Goal: Task Accomplishment & Management: Use online tool/utility

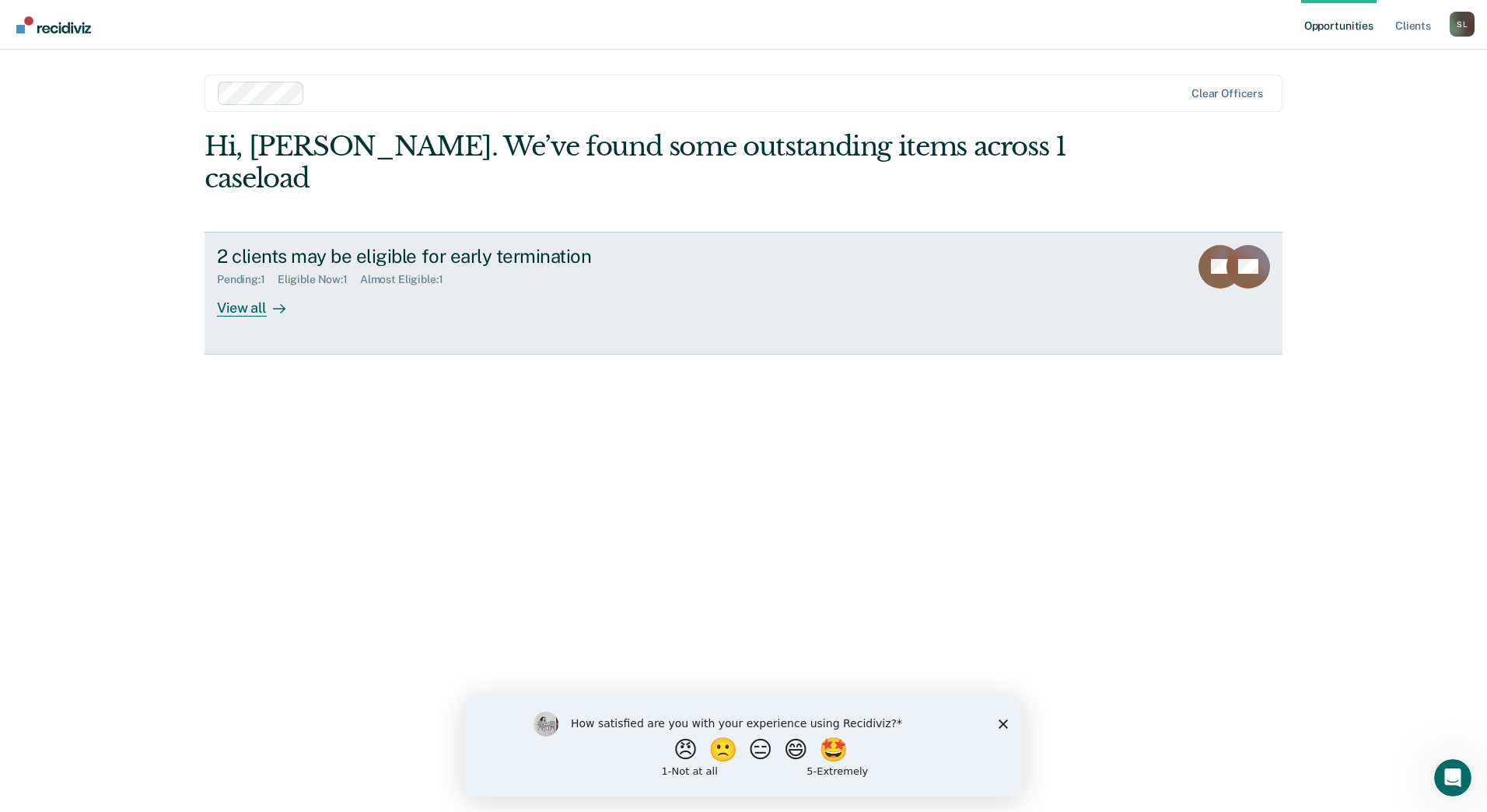
click at [1209, 245] on rect at bounding box center [1220, 266] width 43 height 43
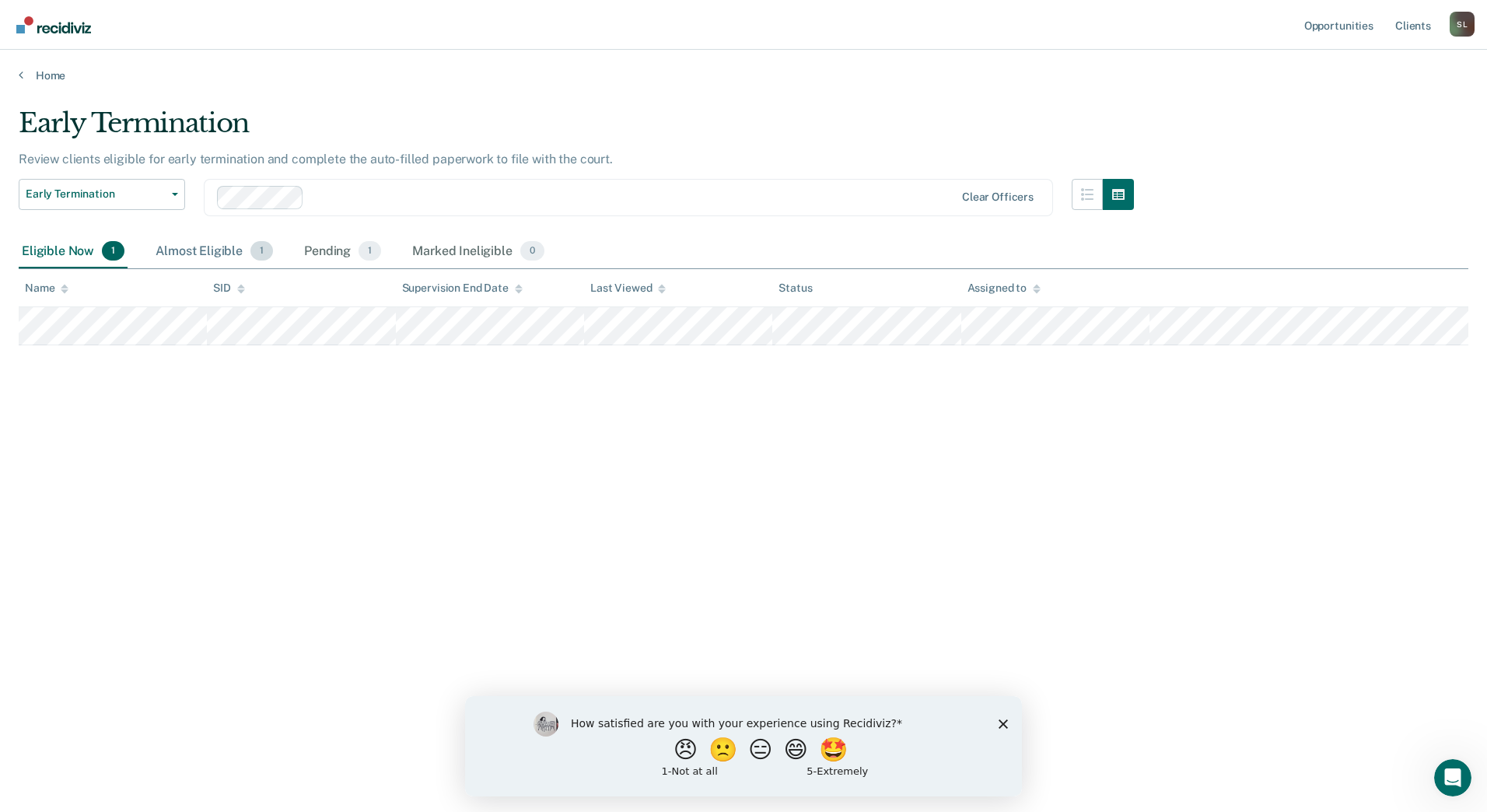
click at [192, 249] on div "Almost Eligible 1" at bounding box center [214, 252] width 123 height 35
click at [331, 258] on div "Pending 1" at bounding box center [342, 252] width 83 height 35
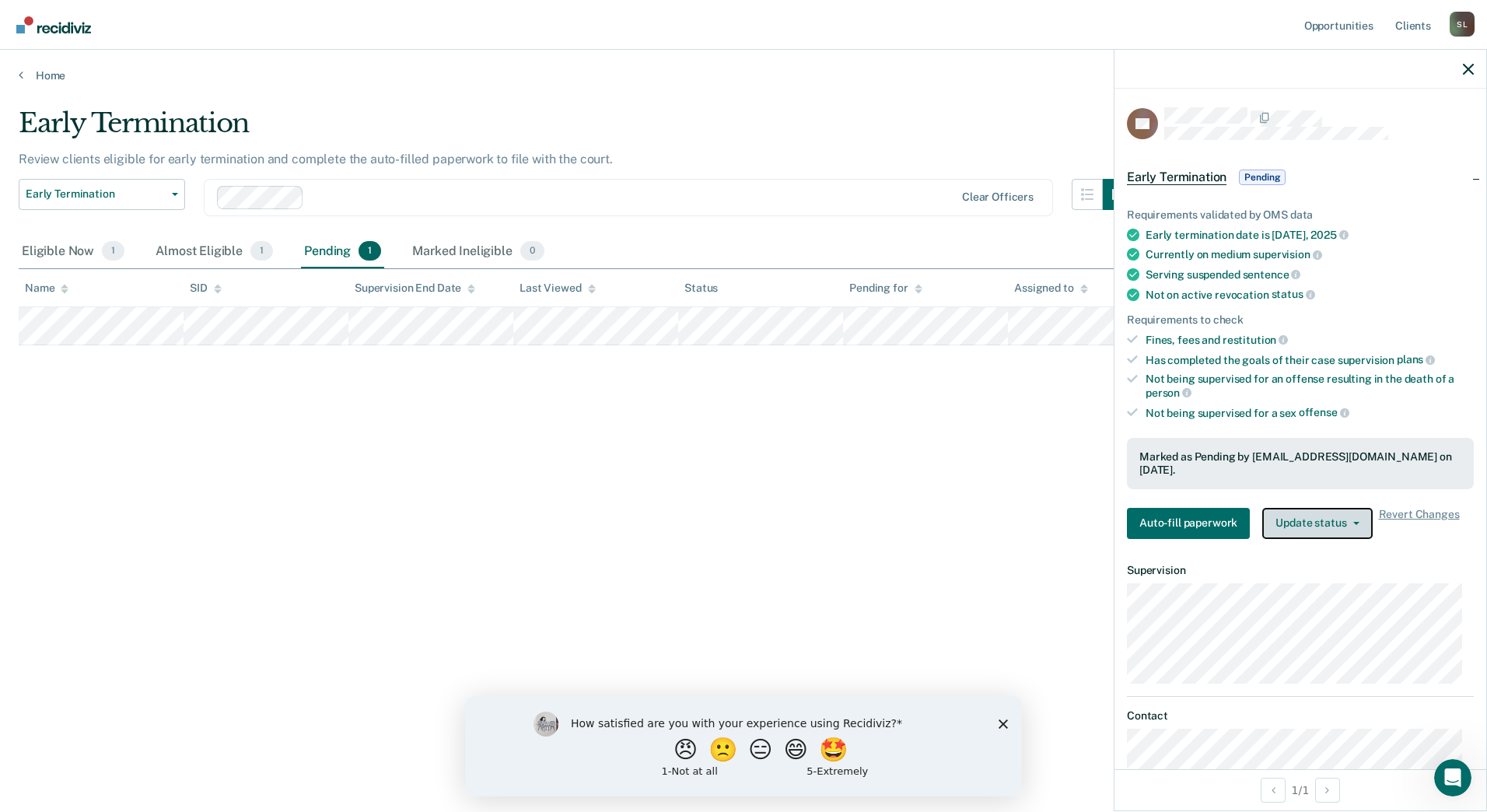
click at [1349, 516] on button "Update status" at bounding box center [1317, 523] width 110 height 31
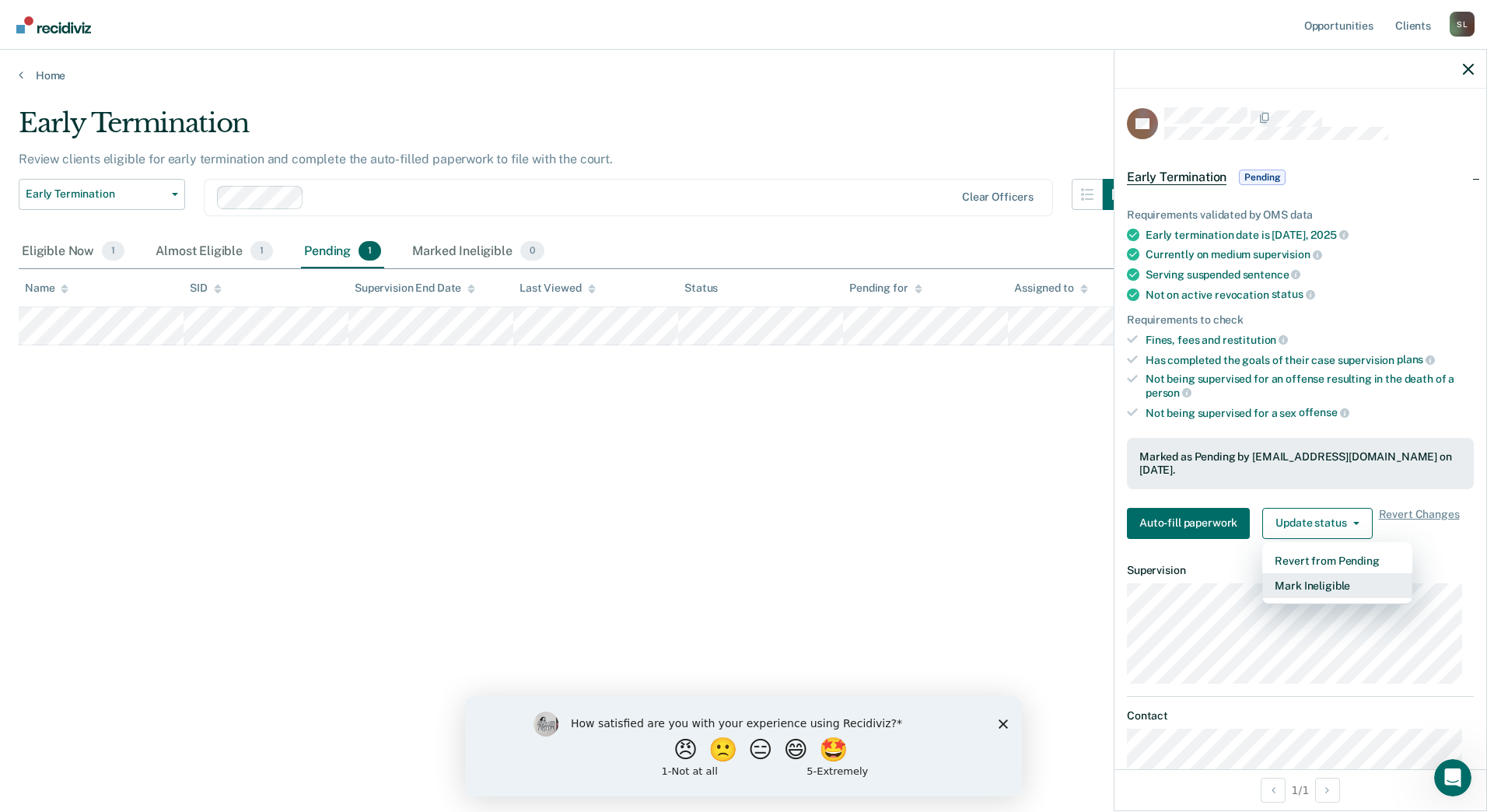
click at [1341, 573] on button "Mark Ineligible" at bounding box center [1338, 586] width 150 height 25
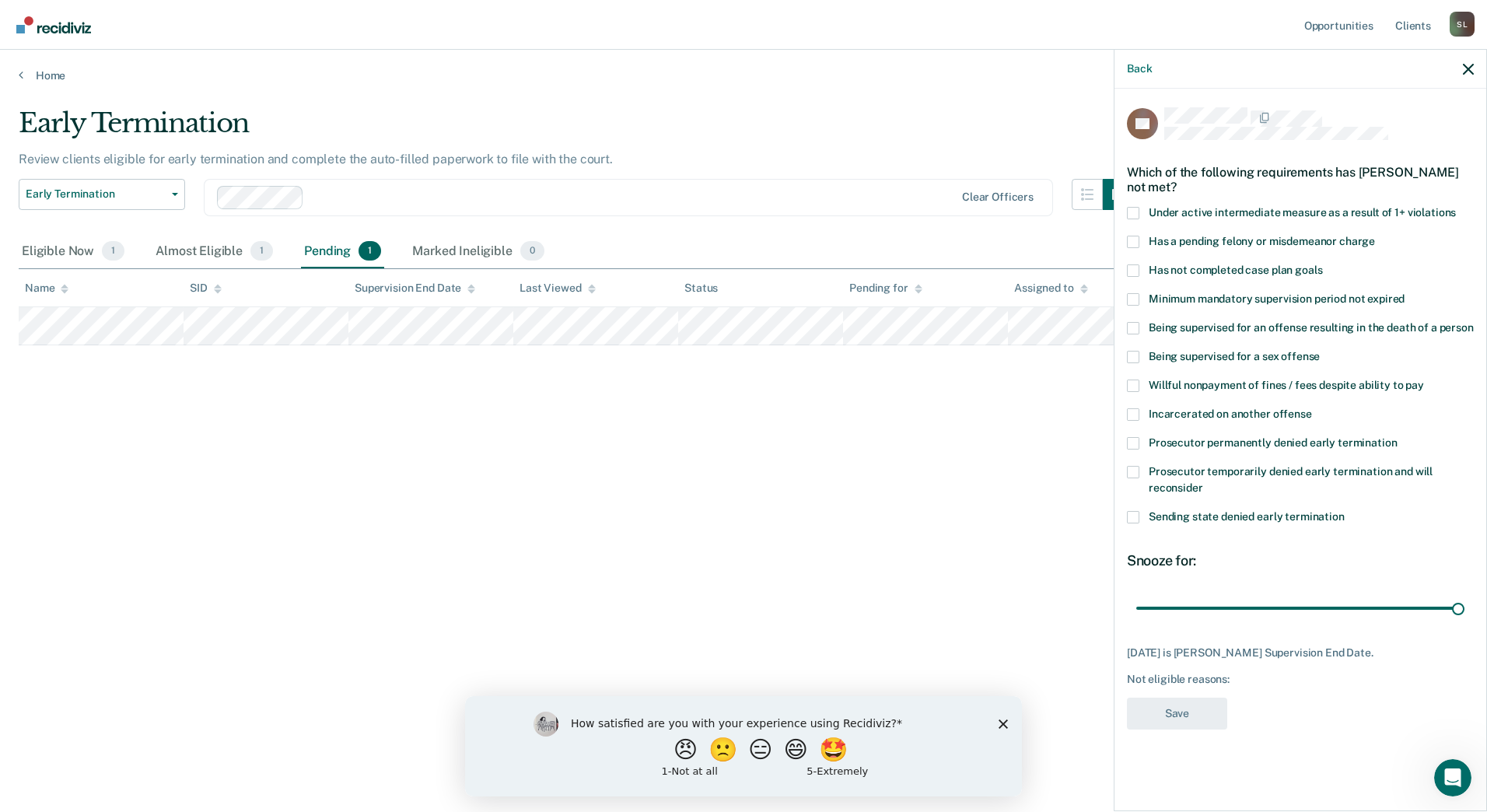
click at [1135, 271] on span at bounding box center [1133, 270] width 13 height 13
click at [1322, 264] on input "Has not completed case plan goals" at bounding box center [1322, 264] width 0 height 0
click at [1178, 720] on button "Save" at bounding box center [1178, 713] width 100 height 32
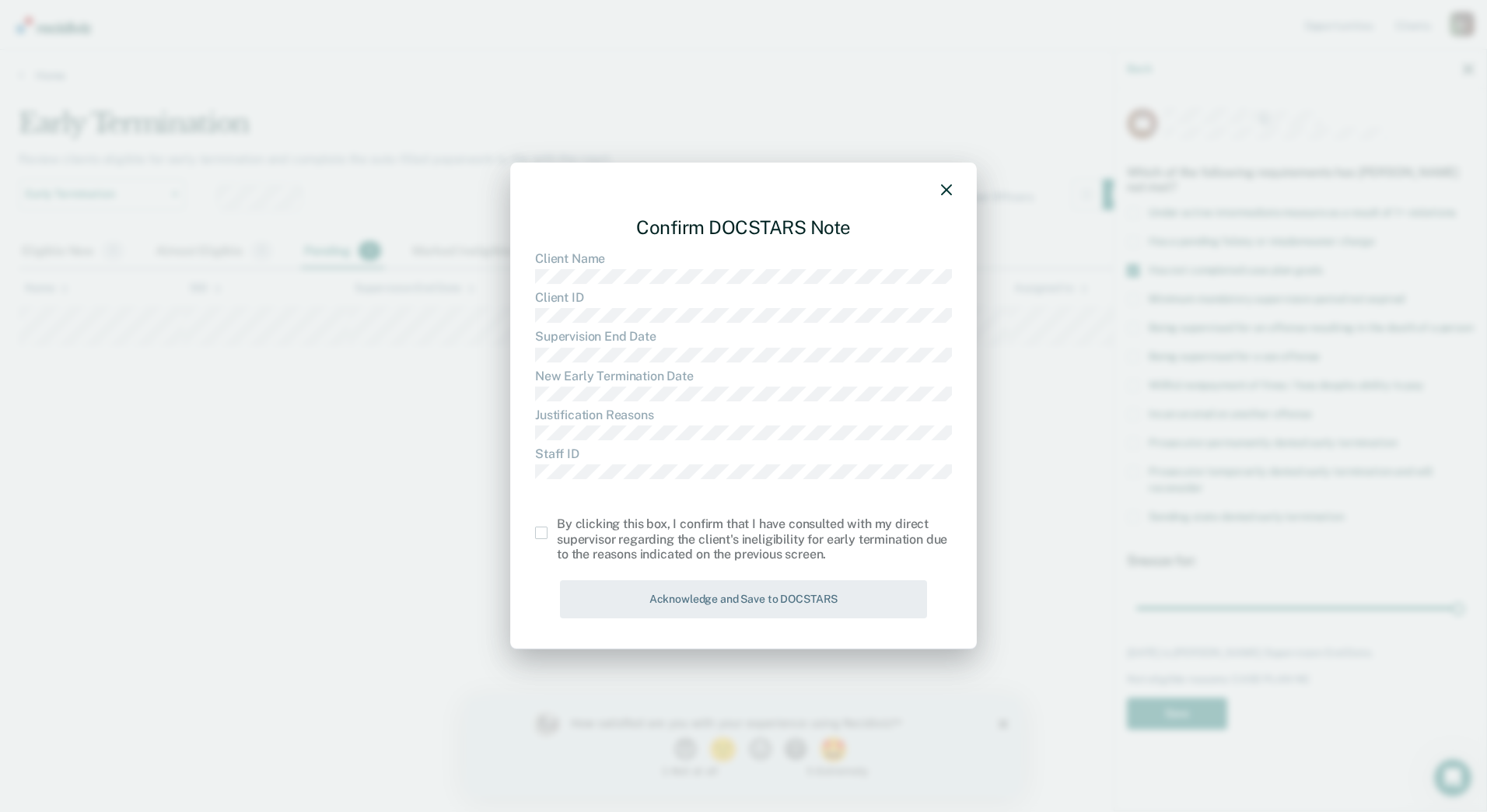
click at [539, 531] on span at bounding box center [541, 532] width 13 height 13
click at [557, 526] on input "checkbox" at bounding box center [557, 526] width 0 height 0
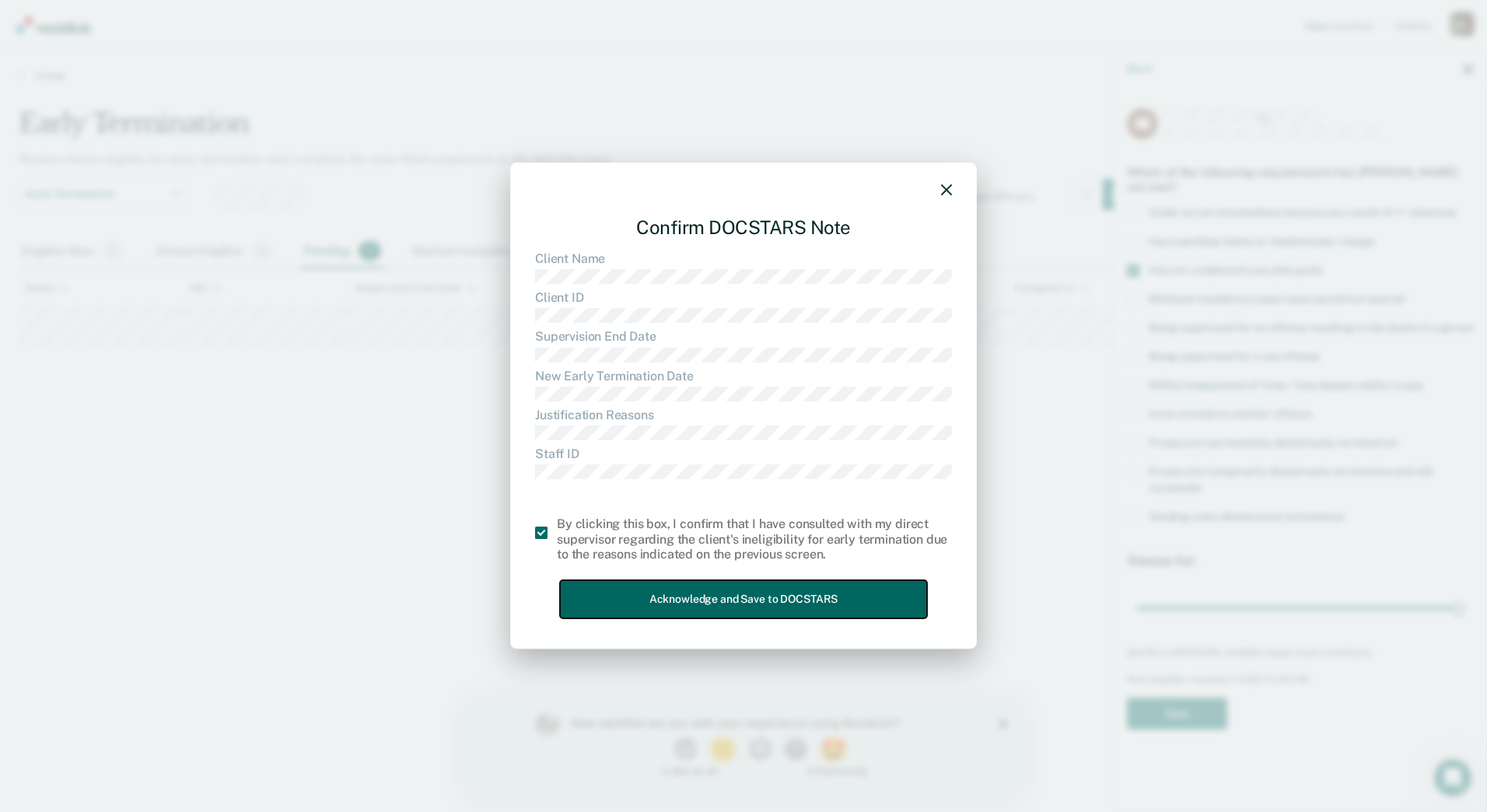
click at [722, 608] on button "Acknowledge and Save to DOCSTARS" at bounding box center [743, 599] width 367 height 39
